Goal: Information Seeking & Learning: Learn about a topic

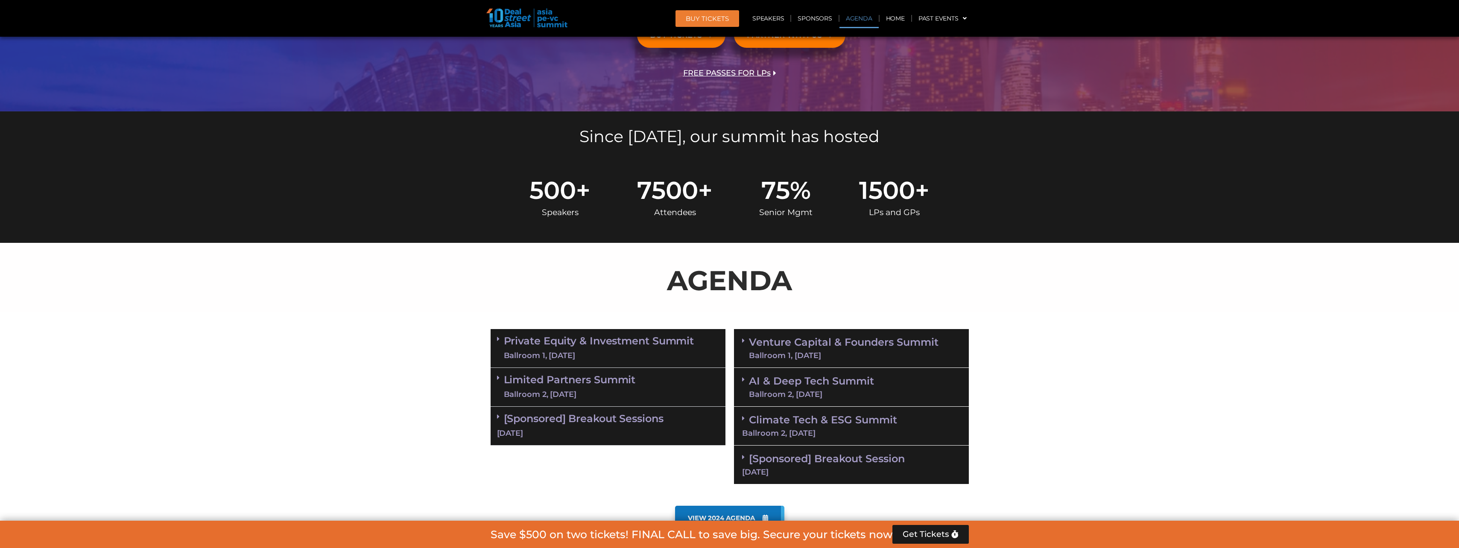
scroll to position [256, 0]
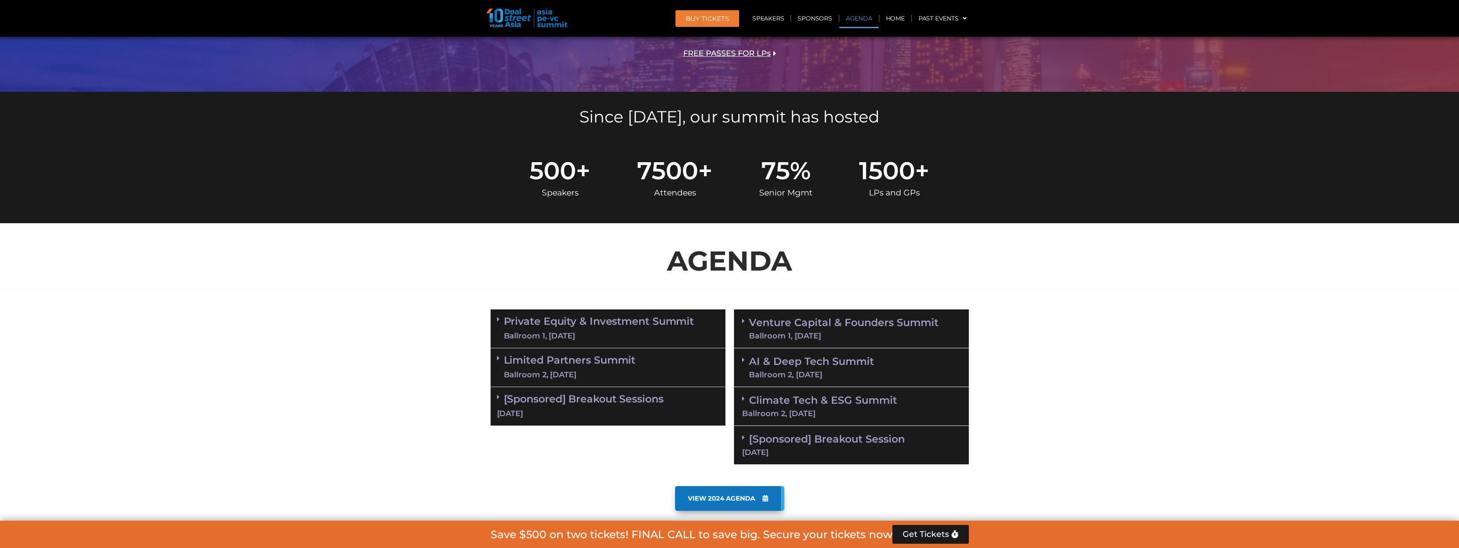
click at [500, 397] on span at bounding box center [500, 397] width 7 height 7
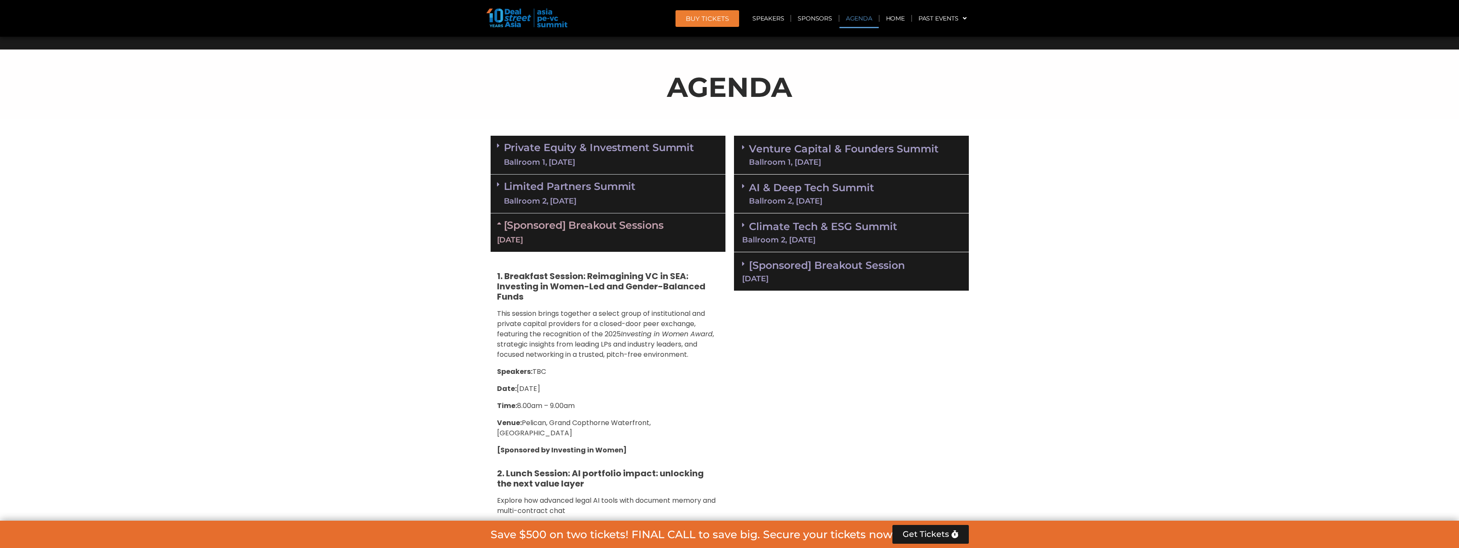
scroll to position [427, 0]
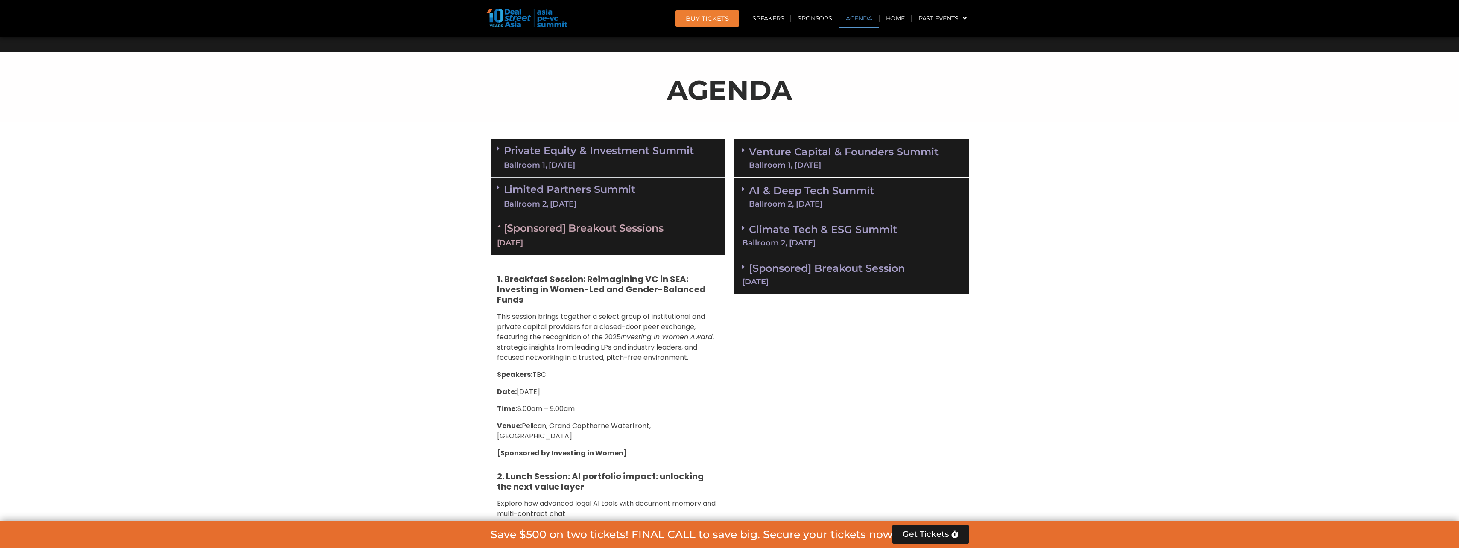
click at [742, 268] on icon at bounding box center [743, 266] width 3 height 7
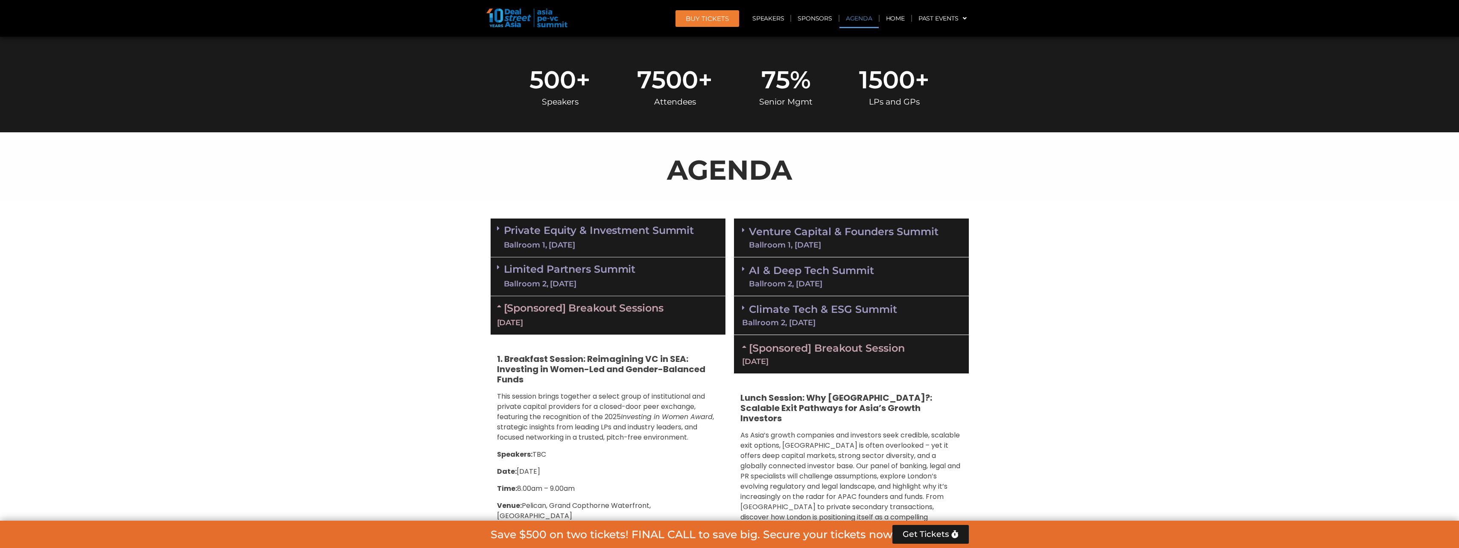
scroll to position [341, 0]
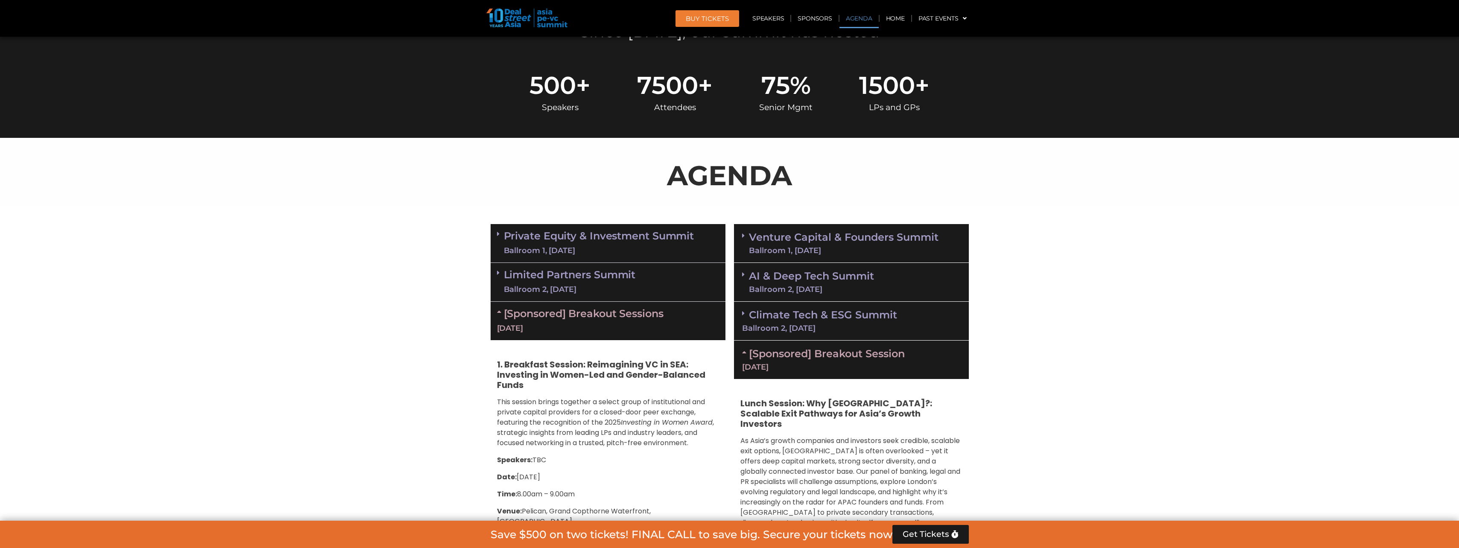
click at [750, 312] on link "Climate Tech & ESG Summit Ballroom 2, [DATE]" at bounding box center [851, 320] width 219 height 23
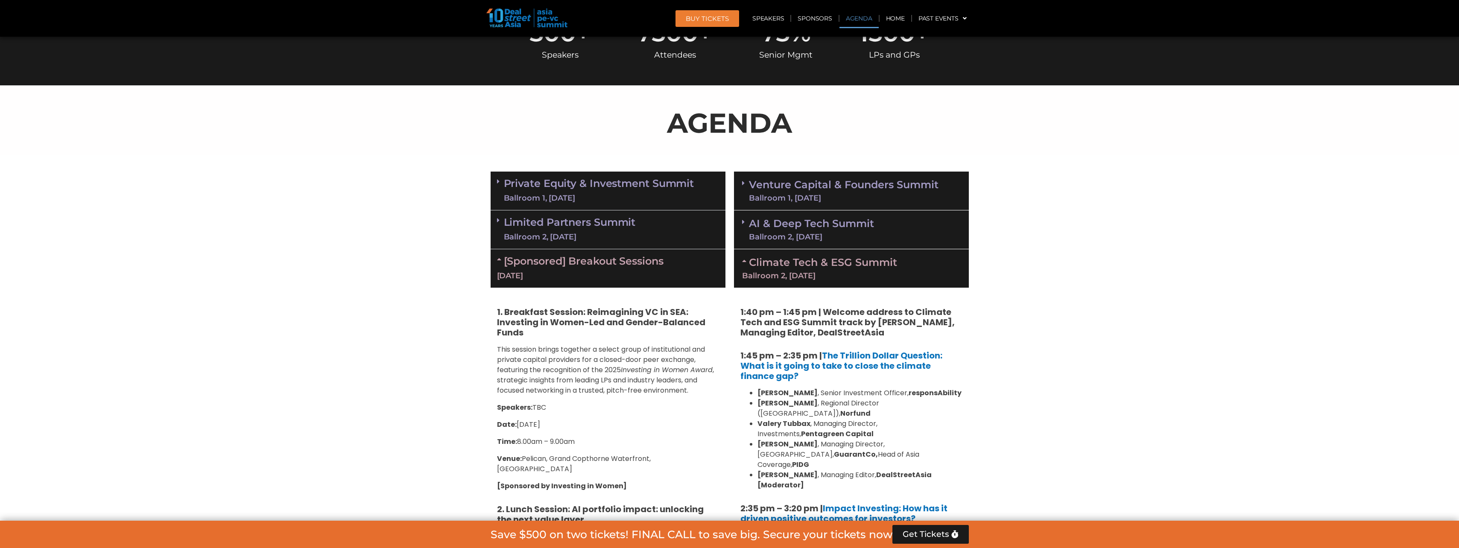
scroll to position [384, 0]
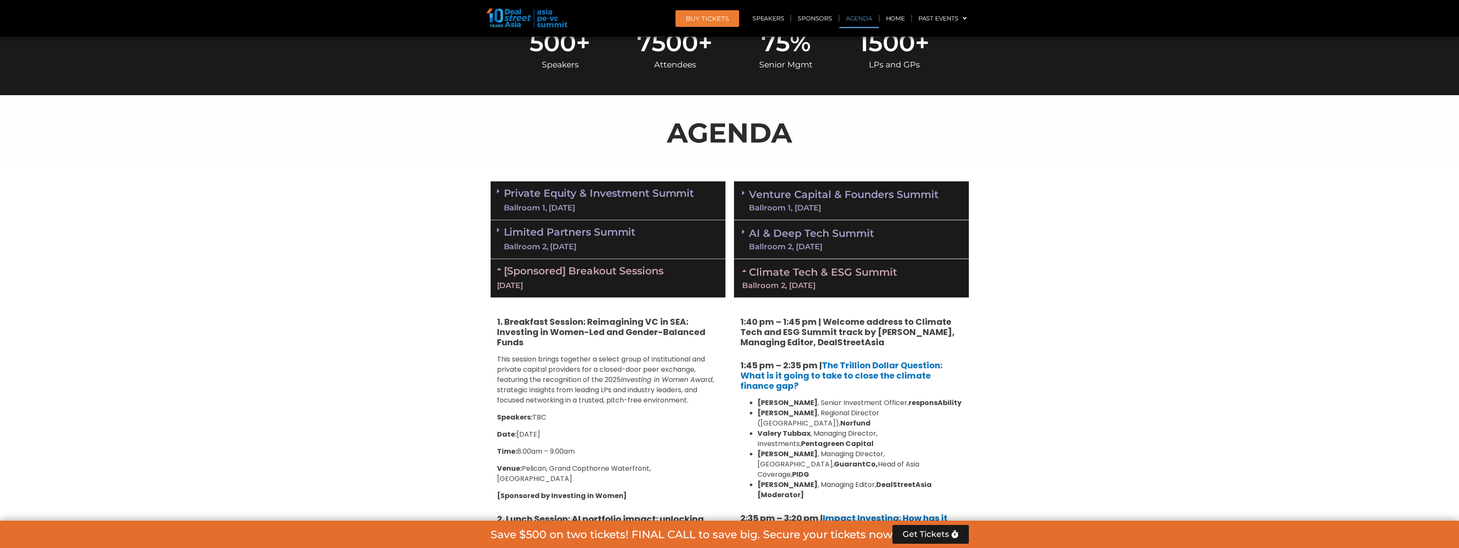
click at [754, 196] on link "Venture Capital & Founders​ Summit Ballroom 1, [DATE]" at bounding box center [844, 201] width 190 height 22
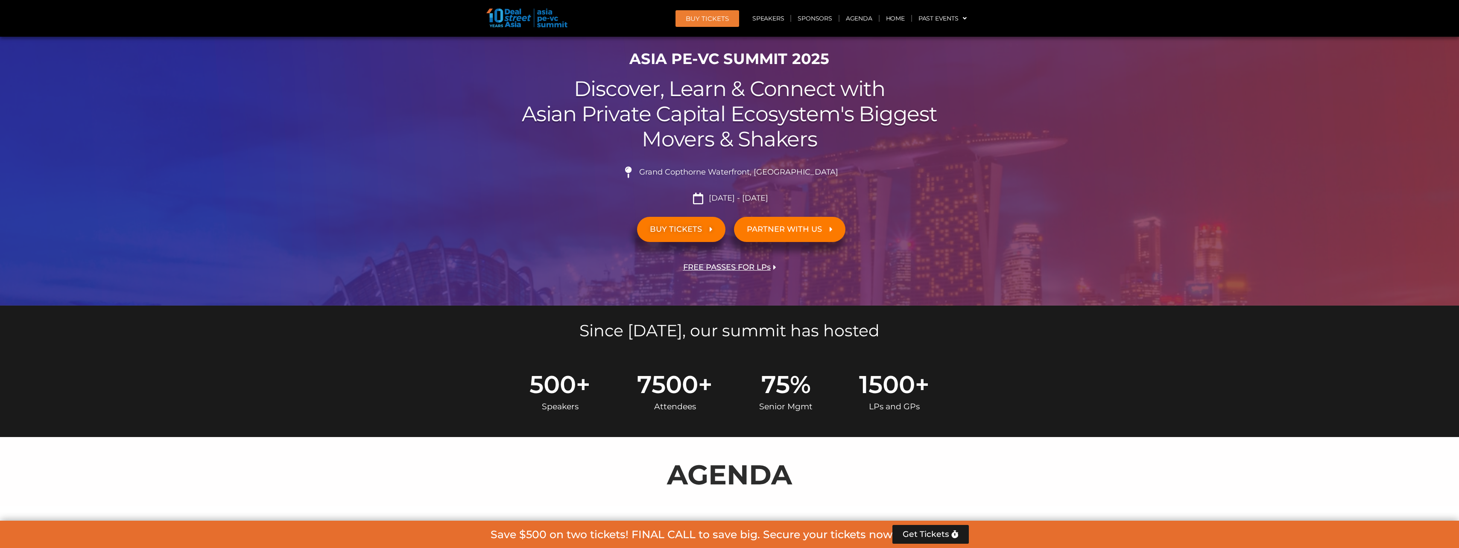
scroll to position [0, 0]
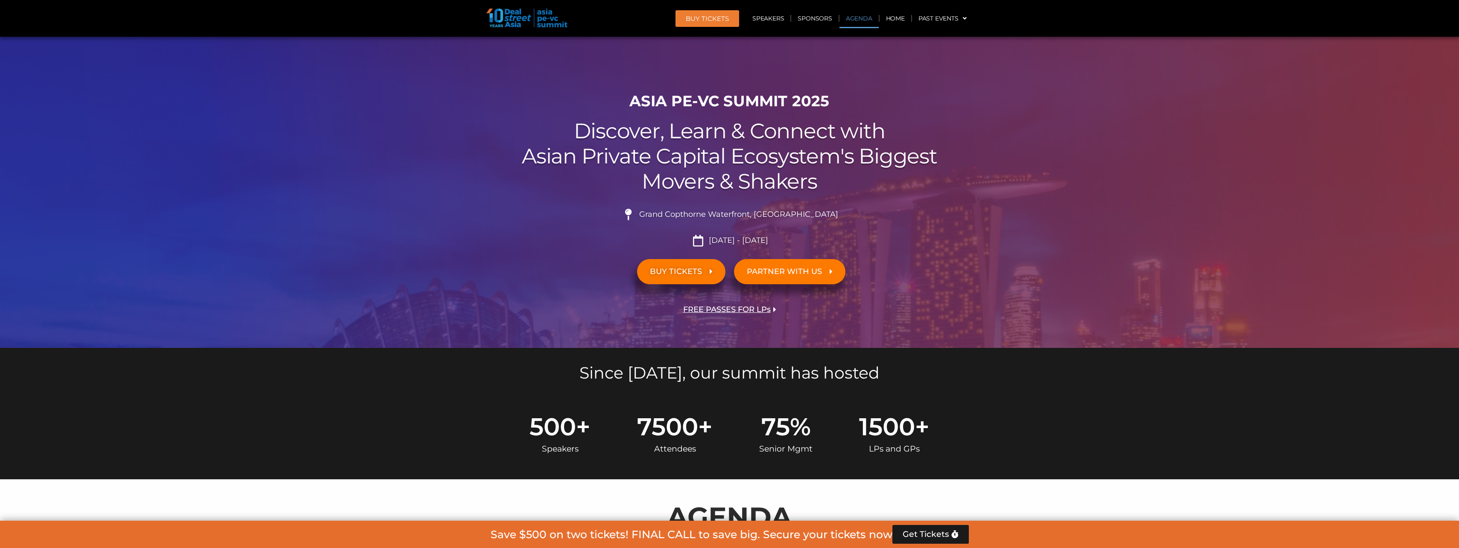
click at [854, 17] on link "Agenda" at bounding box center [858, 19] width 39 height 20
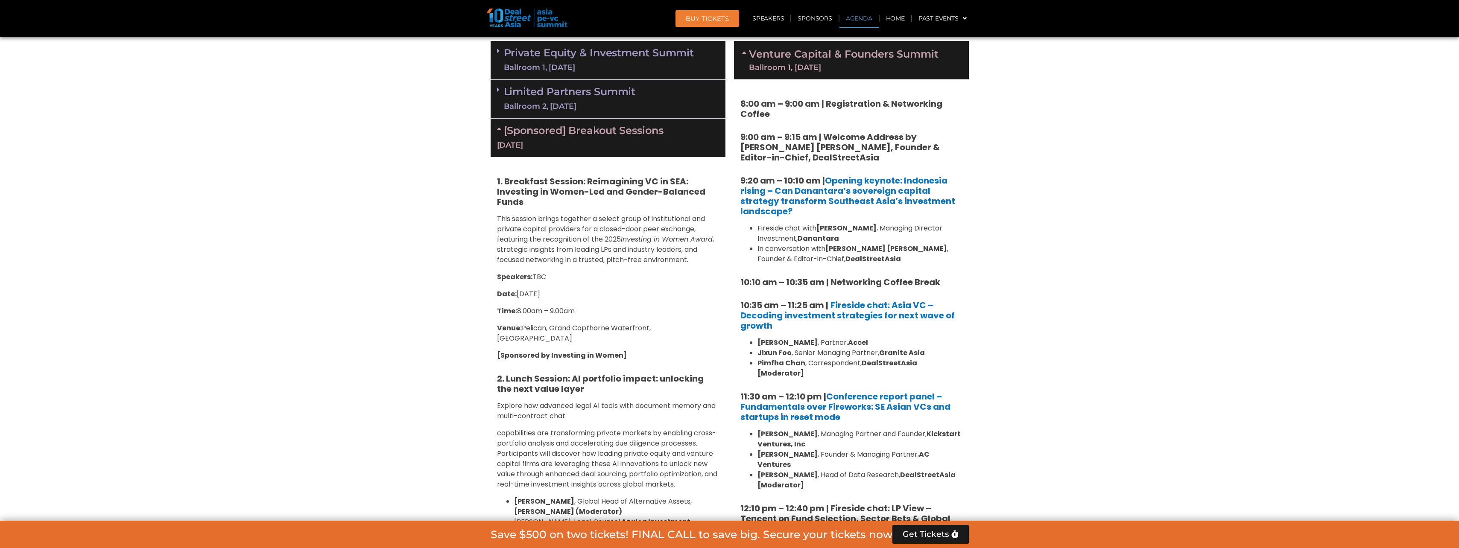
scroll to position [447, 0]
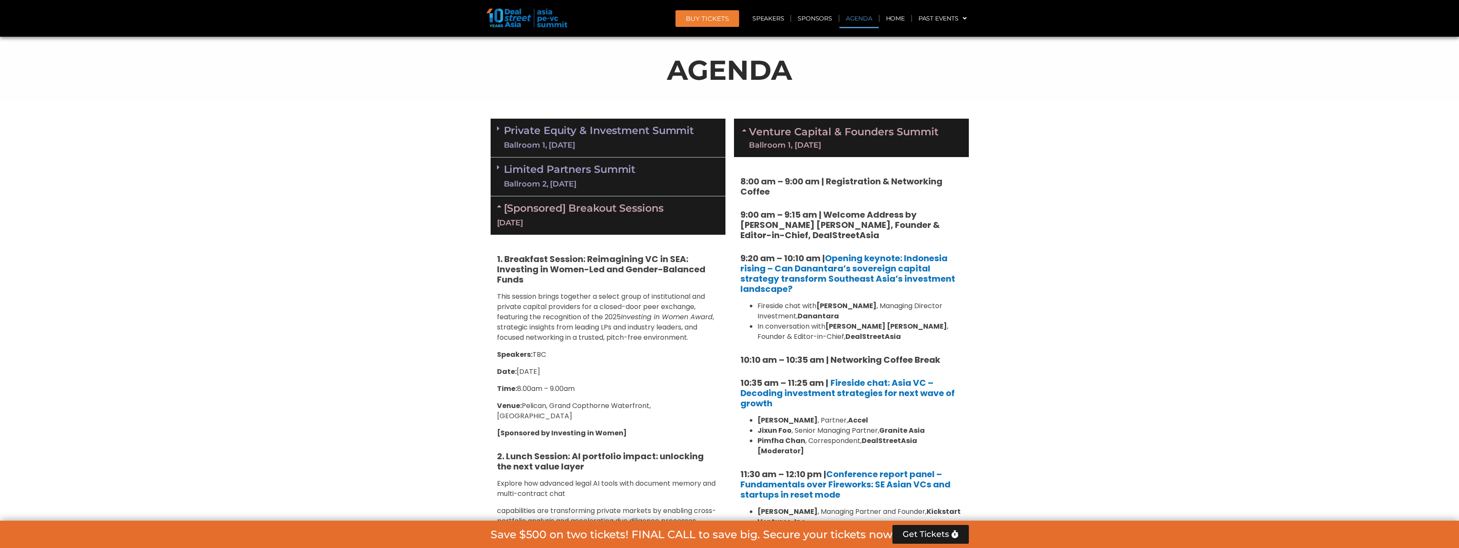
click at [609, 144] on div "Ballroom 1, [DATE]" at bounding box center [599, 145] width 190 height 11
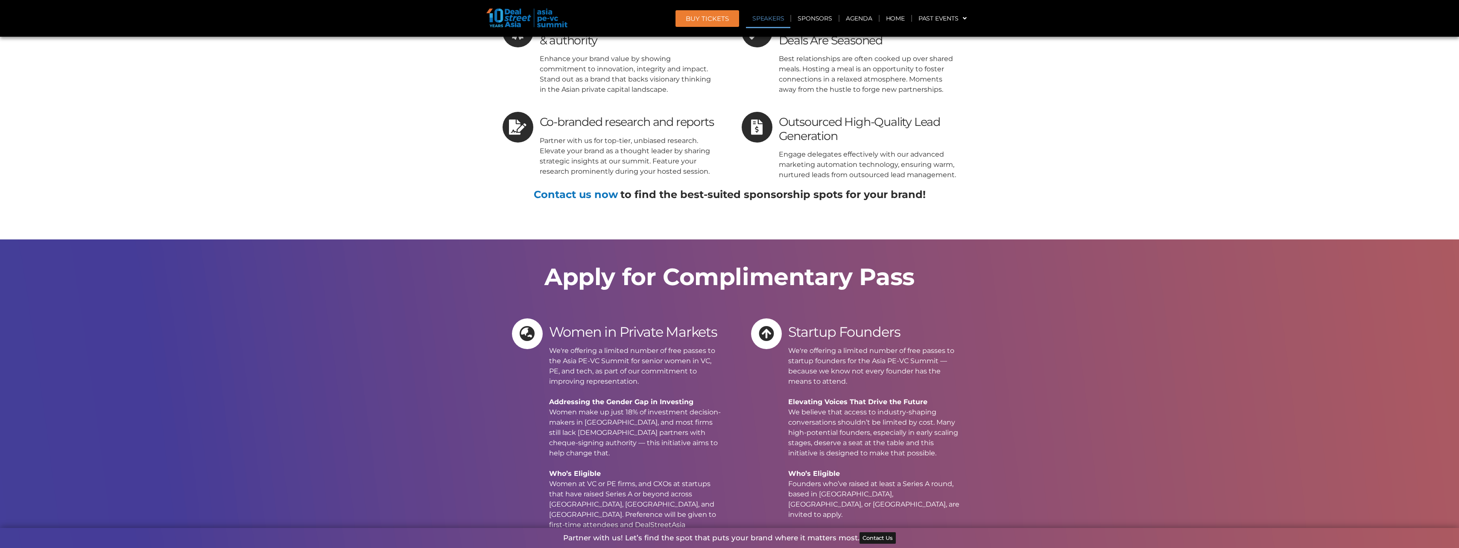
scroll to position [10807, 0]
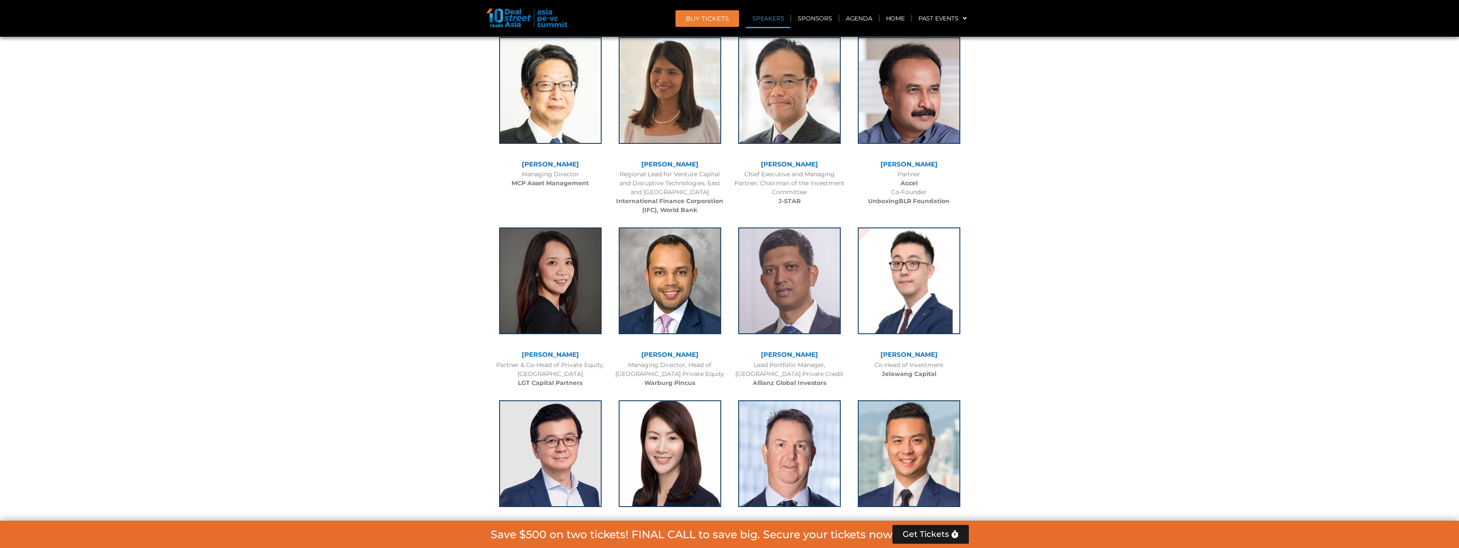
scroll to position [3440, 0]
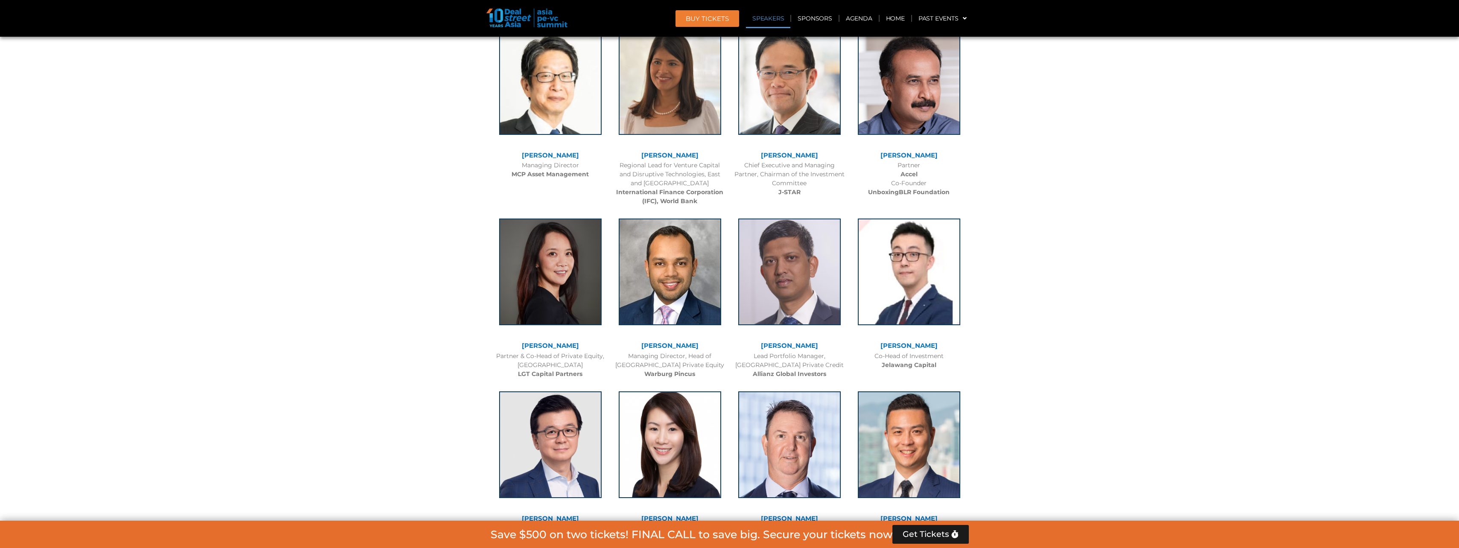
click at [654, 514] on link "[PERSON_NAME]" at bounding box center [669, 518] width 57 height 8
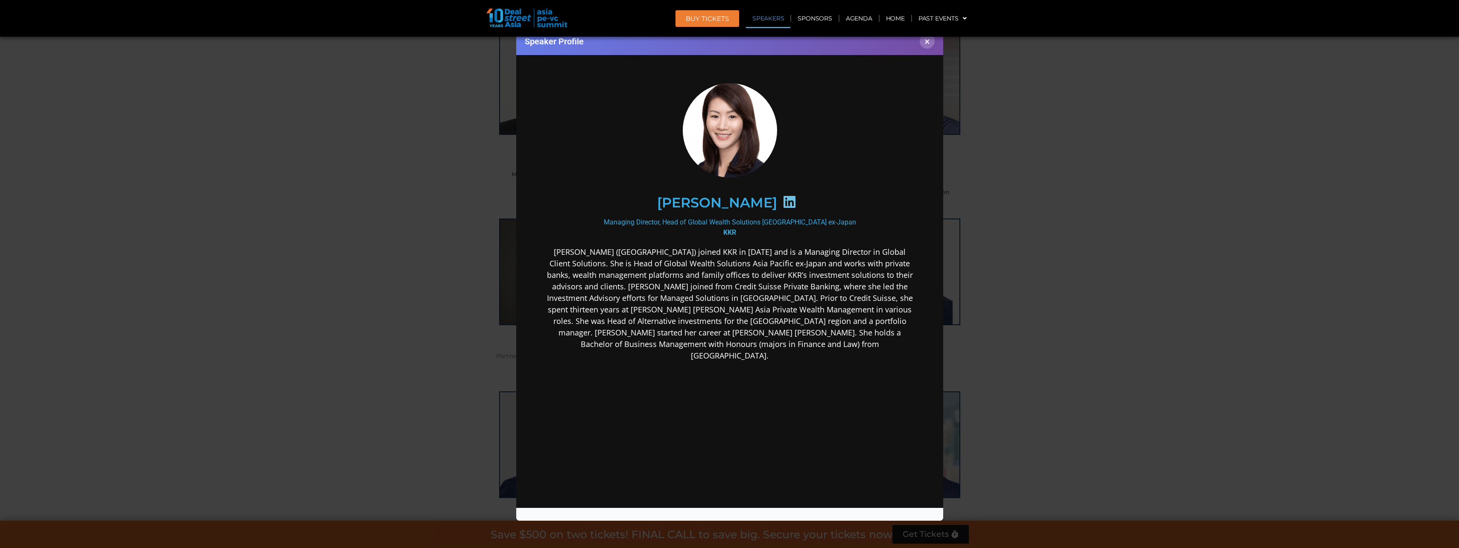
scroll to position [5, 0]
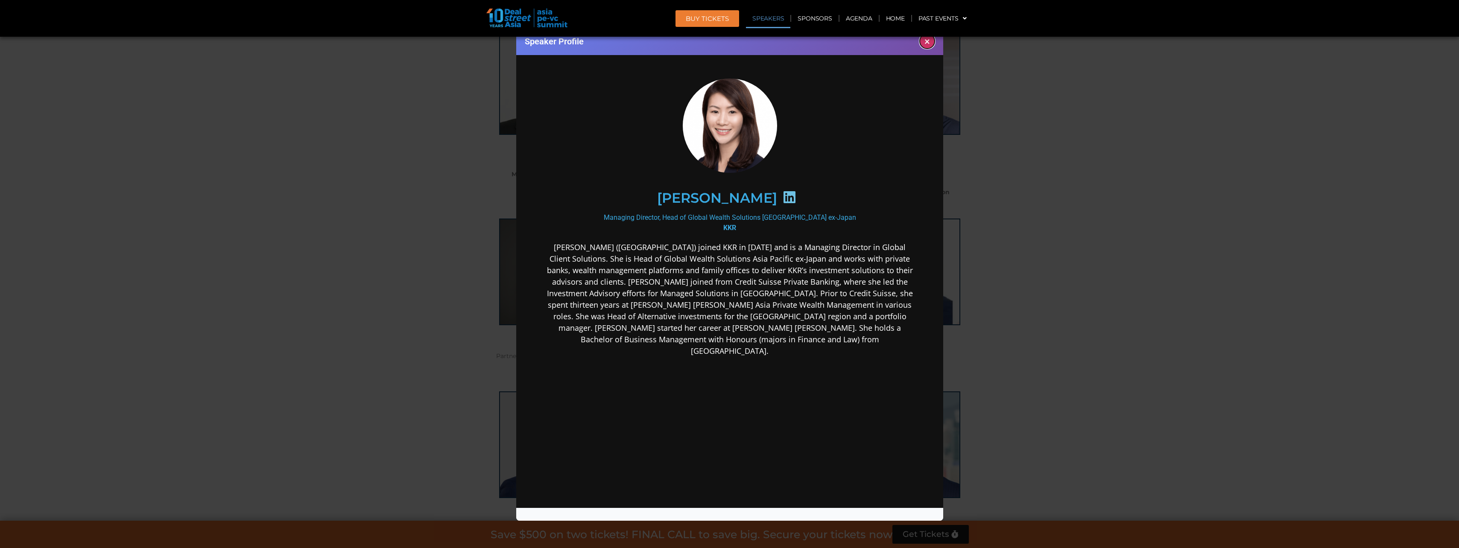
click at [931, 43] on button "×" at bounding box center [926, 41] width 15 height 15
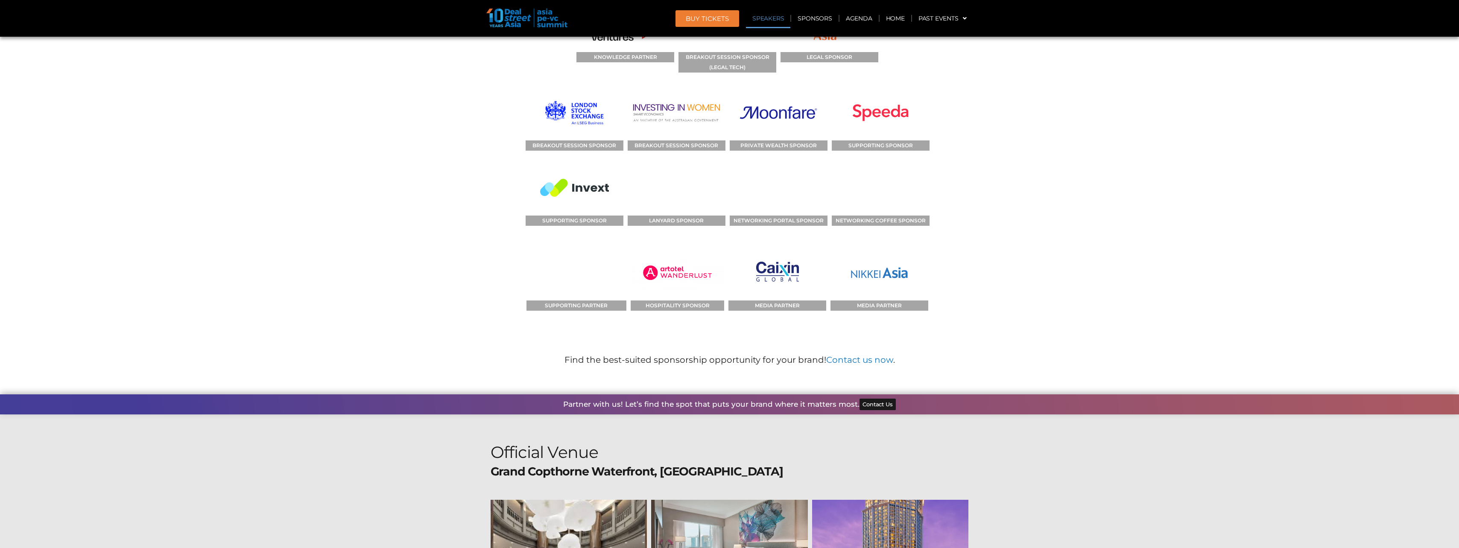
scroll to position [11593, 0]
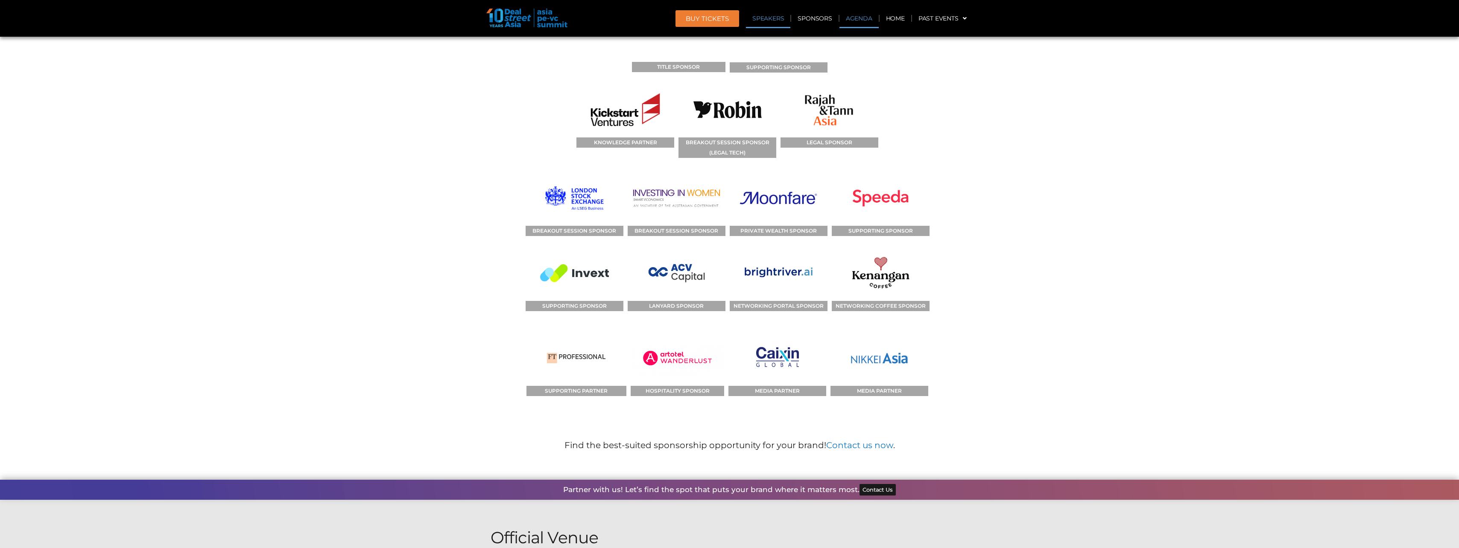
click at [861, 20] on link "Agenda" at bounding box center [858, 19] width 39 height 20
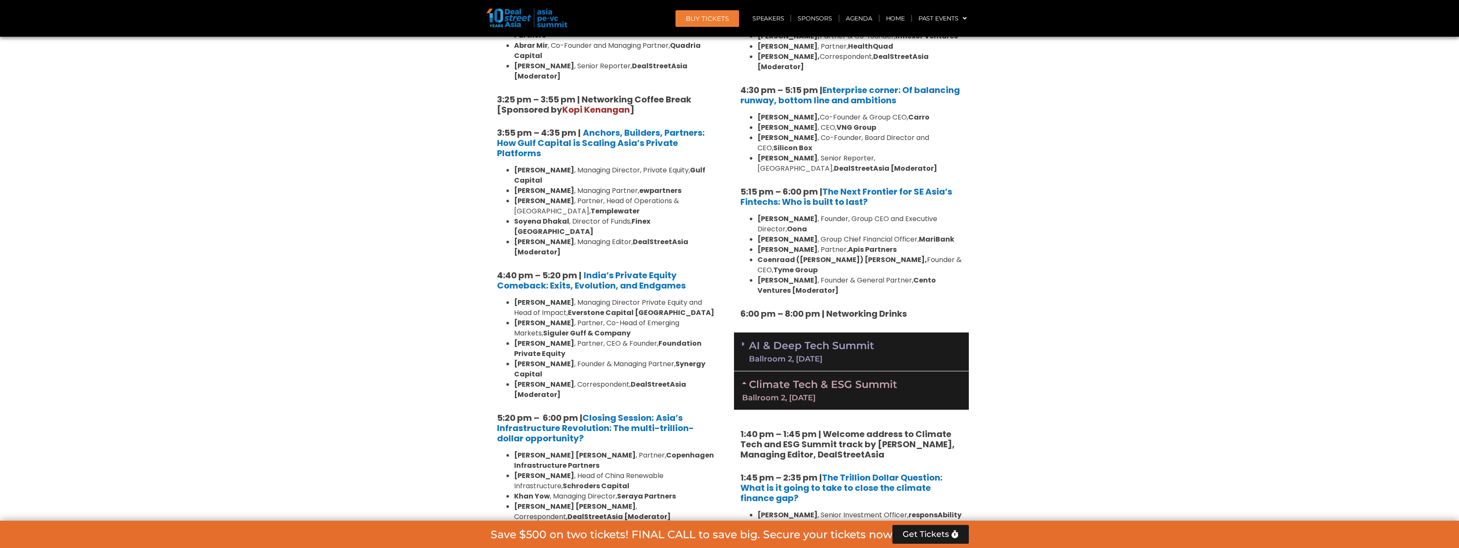
scroll to position [1471, 0]
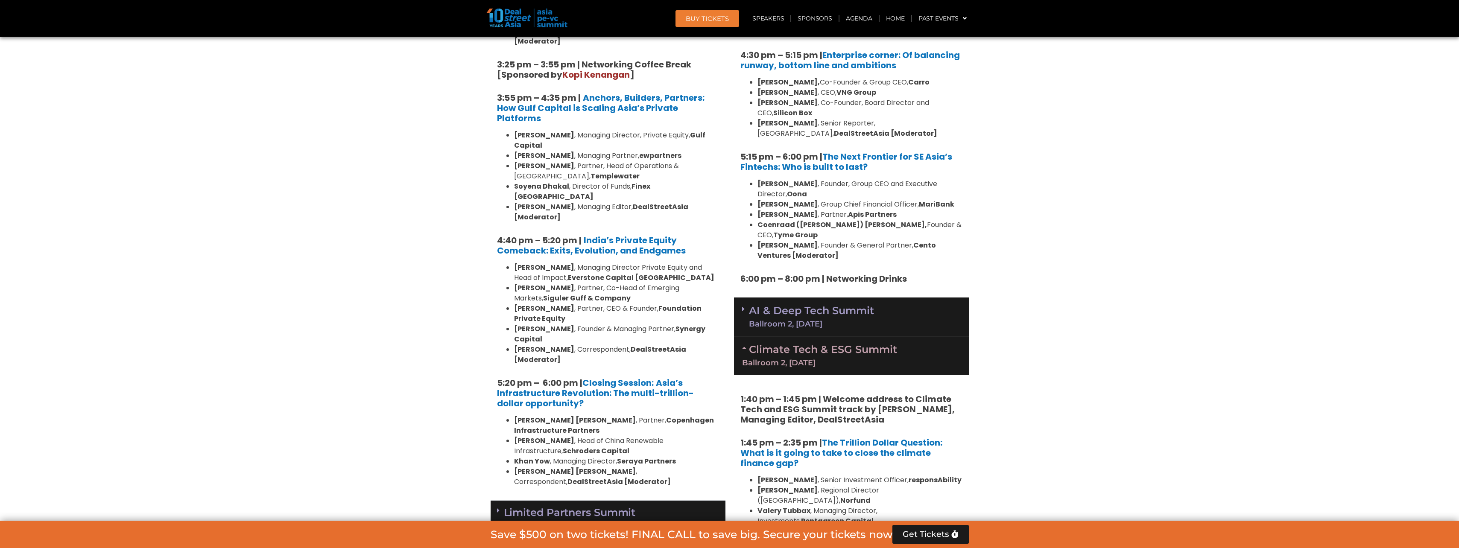
click at [1024, 403] on section "Private Equity & Investment Summit Ballroom 1, [DATE] 8:00 am – 9:00 am | Regis…" at bounding box center [729, 304] width 1459 height 2429
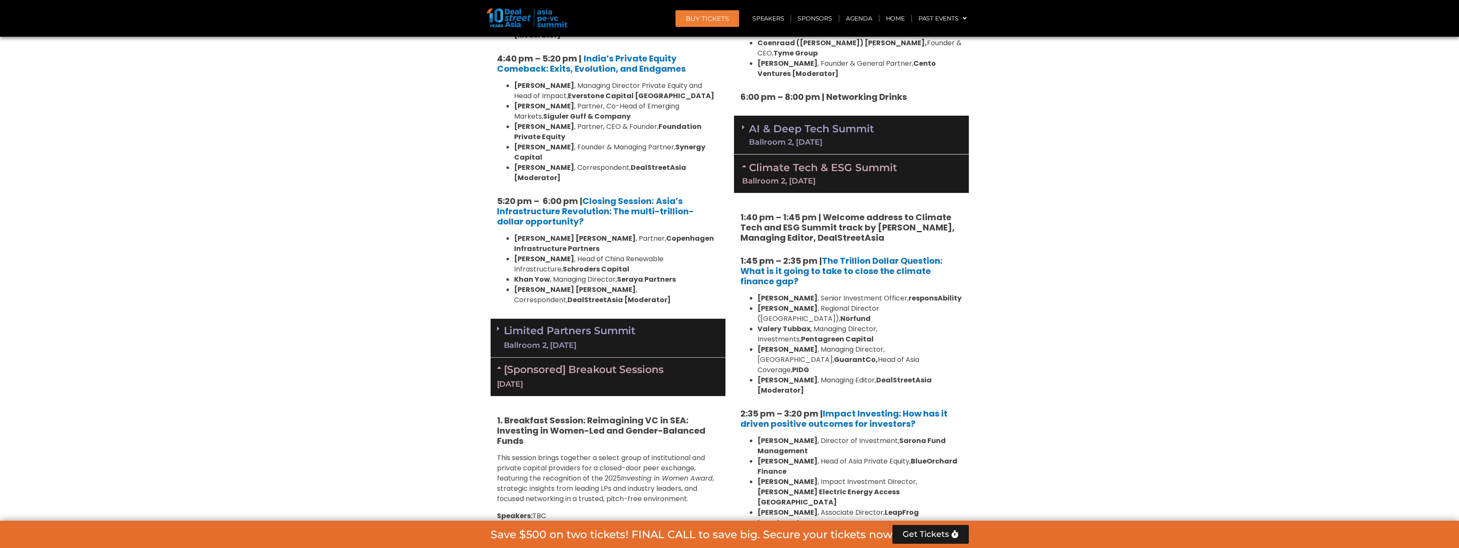
scroll to position [1642, 0]
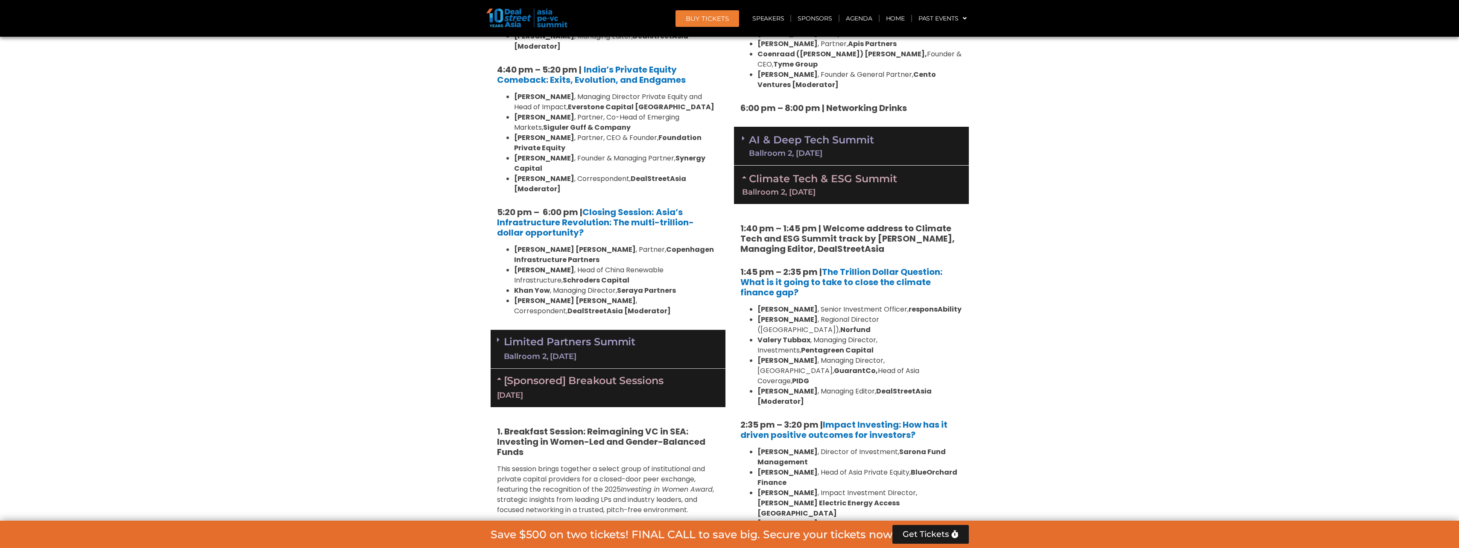
click at [495, 369] on div "[Sponsored] Breakout Sessions [DATE]" at bounding box center [607, 388] width 235 height 38
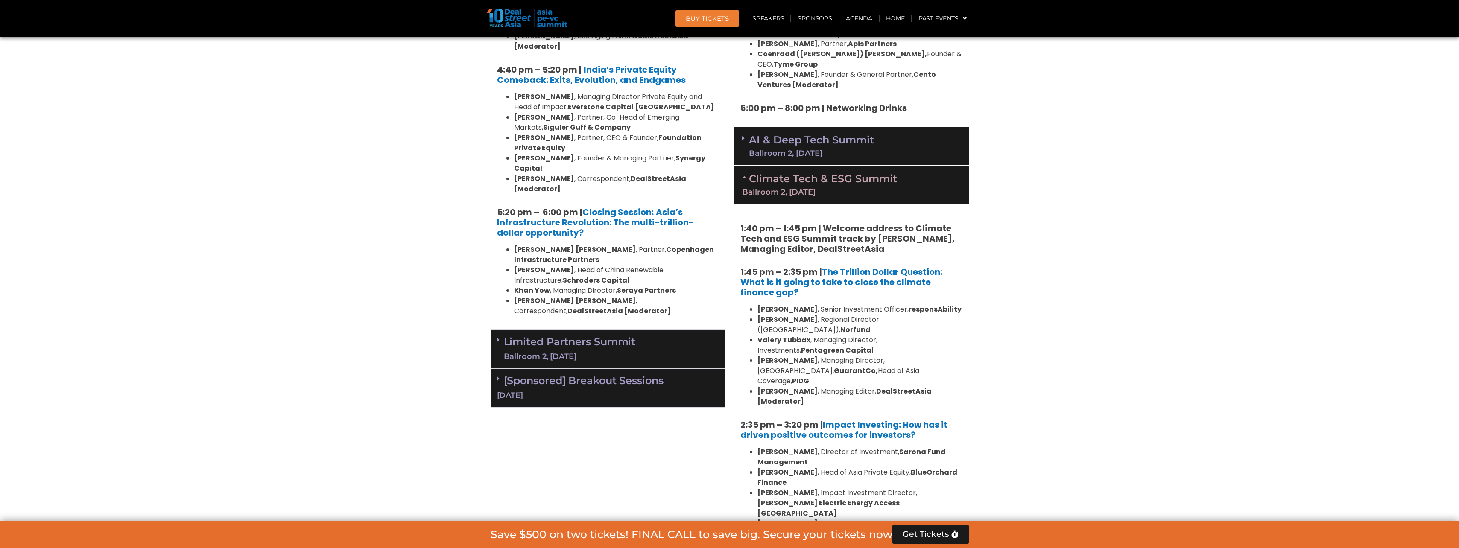
click at [503, 375] on span at bounding box center [500, 378] width 7 height 7
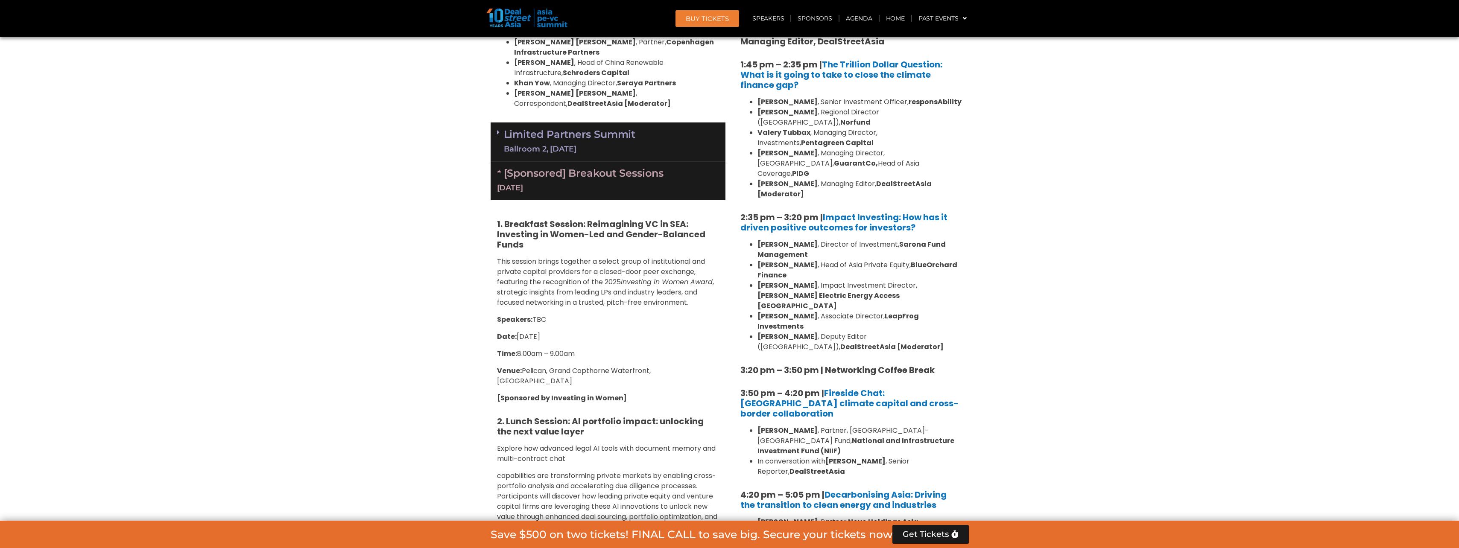
scroll to position [1941, 0]
